Goal: Task Accomplishment & Management: Complete application form

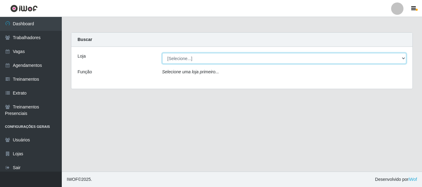
click at [240, 61] on select "[Selecione...] [GEOGRAPHIC_DATA]" at bounding box center [284, 58] width 244 height 11
select select "279"
click at [162, 53] on select "[Selecione...] [GEOGRAPHIC_DATA]" at bounding box center [284, 58] width 244 height 11
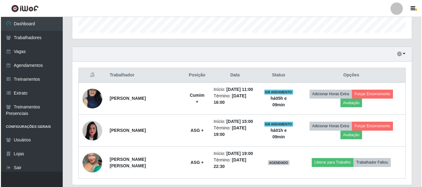
scroll to position [209, 0]
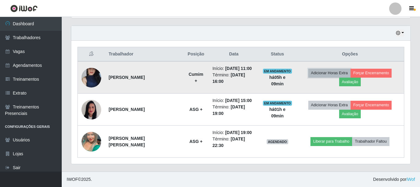
click at [334, 72] on button "Adicionar Horas Extra" at bounding box center [329, 73] width 42 height 9
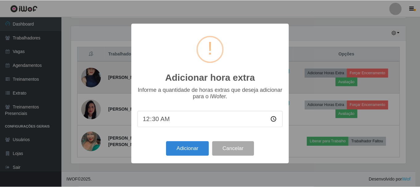
scroll to position [128, 336]
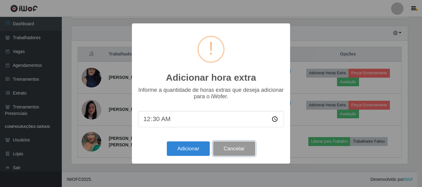
click at [245, 146] on button "Cancelar" at bounding box center [234, 149] width 42 height 15
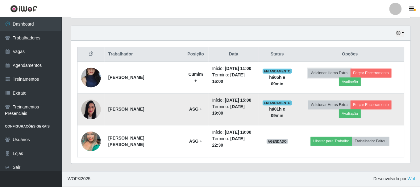
scroll to position [128, 339]
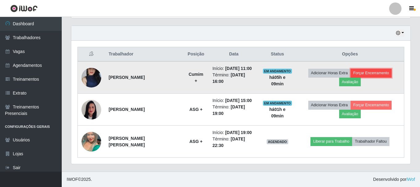
click at [372, 74] on button "Forçar Encerramento" at bounding box center [371, 73] width 41 height 9
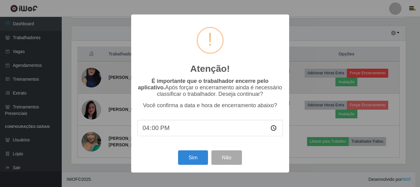
scroll to position [128, 336]
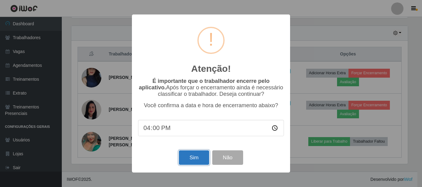
click at [194, 158] on button "Sim" at bounding box center [194, 158] width 30 height 15
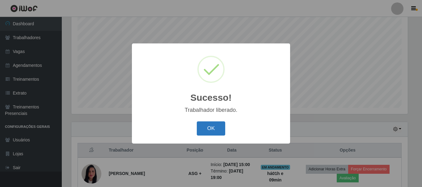
click at [201, 133] on button "OK" at bounding box center [211, 129] width 29 height 15
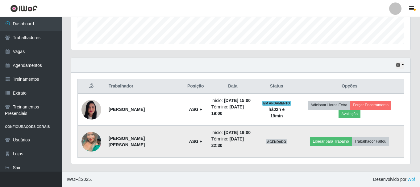
scroll to position [23, 0]
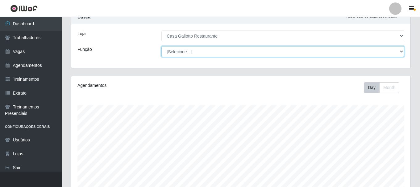
click at [242, 51] on select "[Selecione...] ASG ASG + ASG ++ Auxiliar de Cozinha Auxiliar de Cozinha + Auxil…" at bounding box center [282, 51] width 243 height 11
select select "92"
click at [161, 46] on select "[Selecione...] ASG ASG + ASG ++ Auxiliar de Cozinha Auxiliar de Cozinha + Auxil…" at bounding box center [282, 51] width 243 height 11
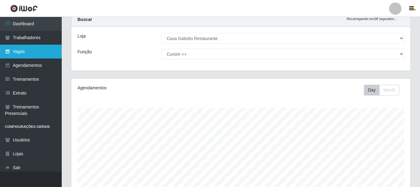
click at [29, 49] on link "Vagas" at bounding box center [31, 52] width 62 height 14
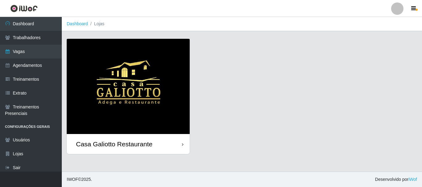
click at [140, 90] on img at bounding box center [128, 86] width 123 height 95
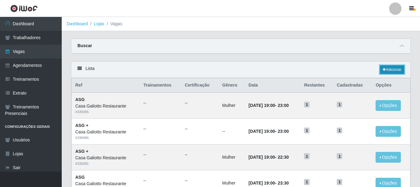
click at [393, 72] on link "Adicionar" at bounding box center [392, 69] width 24 height 9
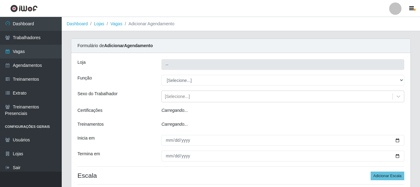
type input "Casa Galiotto Restaurante"
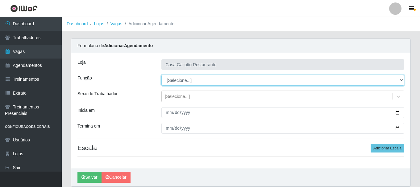
click at [190, 80] on select "[Selecione...] ASG ASG + ASG ++ Auxiliar de Cozinha Auxiliar de Cozinha + Auxil…" at bounding box center [282, 80] width 243 height 11
select select "92"
click at [161, 75] on select "[Selecione...] ASG ASG + ASG ++ Auxiliar de Cozinha Auxiliar de Cozinha + Auxil…" at bounding box center [282, 80] width 243 height 11
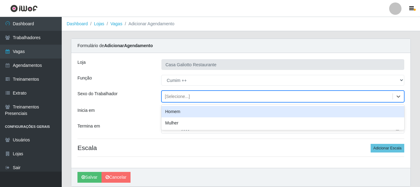
click at [191, 94] on div "[Selecione...]" at bounding box center [277, 97] width 231 height 10
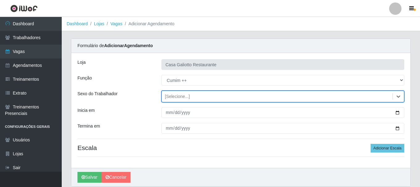
click at [191, 94] on div "[Selecione...]" at bounding box center [277, 97] width 231 height 10
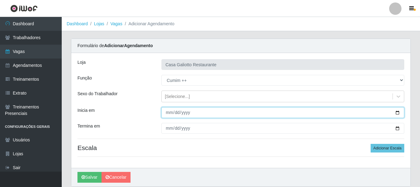
click at [177, 111] on input "Inicia em" at bounding box center [282, 112] width 243 height 11
click at [170, 113] on input "Inicia em" at bounding box center [282, 112] width 243 height 11
type input "[DATE]"
click at [77, 172] on button "Salvar" at bounding box center [89, 177] width 24 height 11
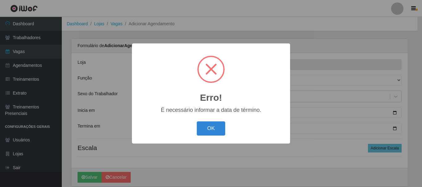
click at [197, 122] on button "OK" at bounding box center [211, 129] width 29 height 15
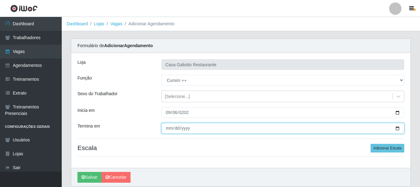
click at [166, 129] on input "Termina em" at bounding box center [282, 128] width 243 height 11
type input "[DATE]"
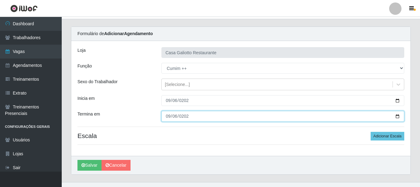
scroll to position [23, 0]
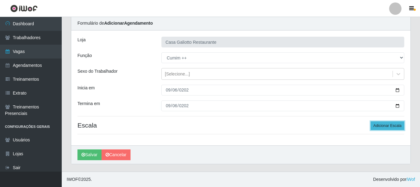
click at [387, 125] on button "Adicionar Escala" at bounding box center [388, 126] width 34 height 9
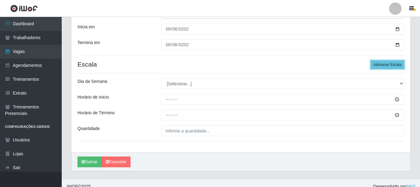
scroll to position [84, 0]
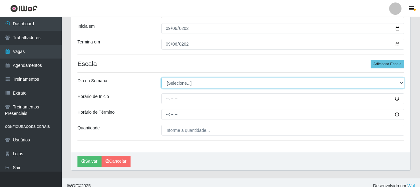
click at [187, 84] on select "[Selecione...] Segunda Terça Quarta Quinta Sexta Sábado Domingo" at bounding box center [282, 83] width 243 height 11
